Goal: Task Accomplishment & Management: Manage account settings

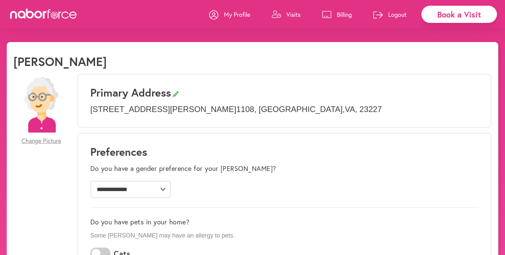
click at [292, 13] on p "Visits" at bounding box center [294, 14] width 14 height 8
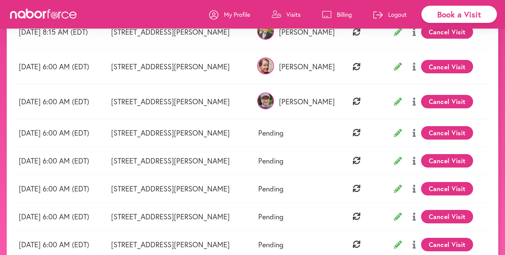
scroll to position [106, 0]
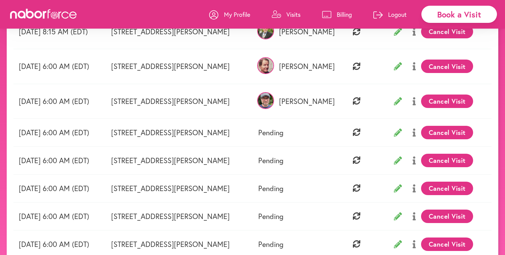
click at [454, 97] on button "Cancel Visit" at bounding box center [447, 100] width 52 height 13
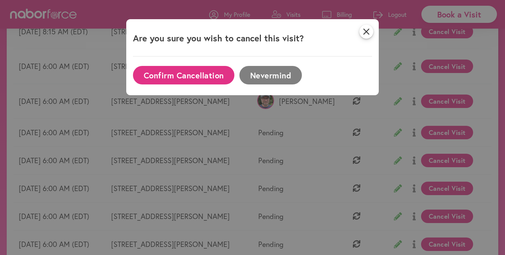
click at [209, 73] on button "Confirm Cancellation" at bounding box center [183, 75] width 101 height 18
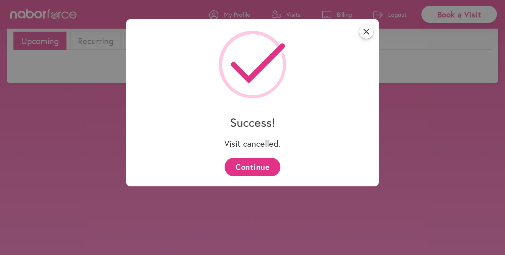
scroll to position [49, 0]
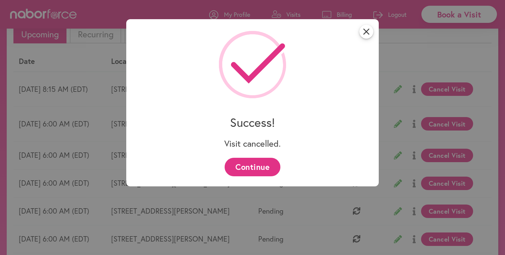
click at [254, 162] on button "Continue" at bounding box center [252, 167] width 55 height 18
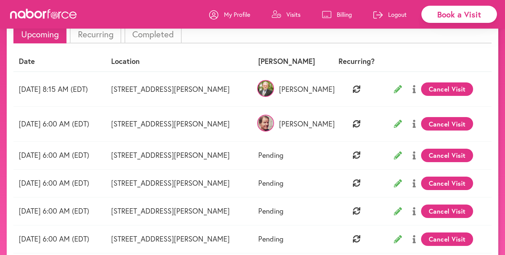
scroll to position [48, 0]
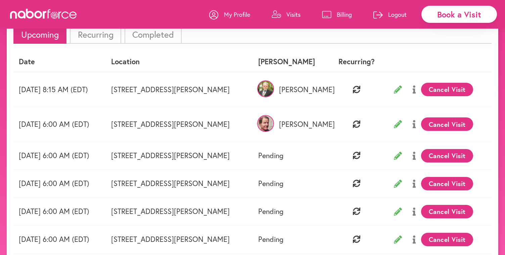
click at [446, 154] on button "Cancel Visit" at bounding box center [447, 155] width 52 height 13
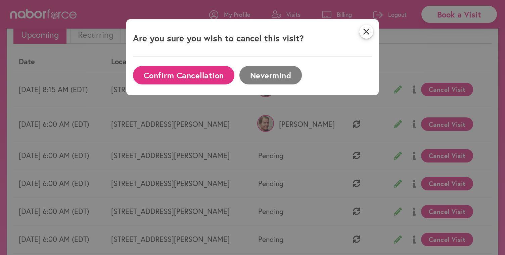
click at [216, 73] on button "Confirm Cancellation" at bounding box center [183, 75] width 101 height 18
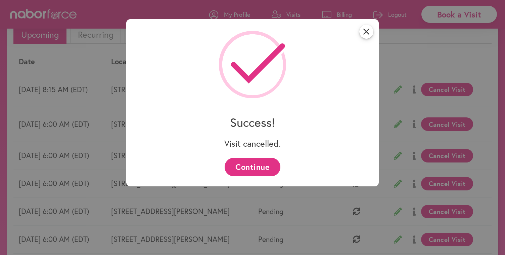
click at [243, 164] on button "Continue" at bounding box center [252, 167] width 55 height 18
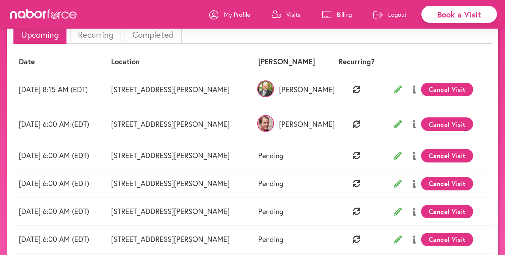
click at [462, 155] on button "Cancel Visit" at bounding box center [447, 155] width 52 height 13
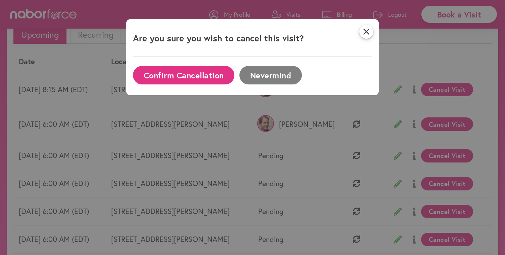
click at [190, 71] on button "Confirm Cancellation" at bounding box center [183, 75] width 101 height 18
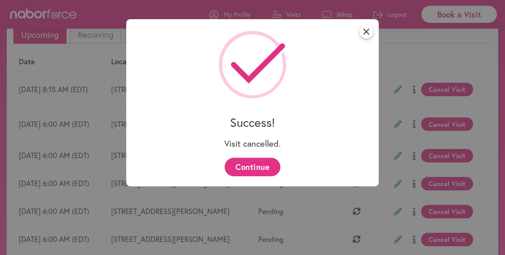
click at [255, 165] on button "Continue" at bounding box center [252, 167] width 55 height 18
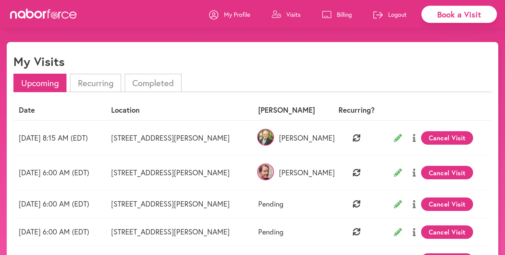
scroll to position [0, 0]
